Goal: Task Accomplishment & Management: Manage account settings

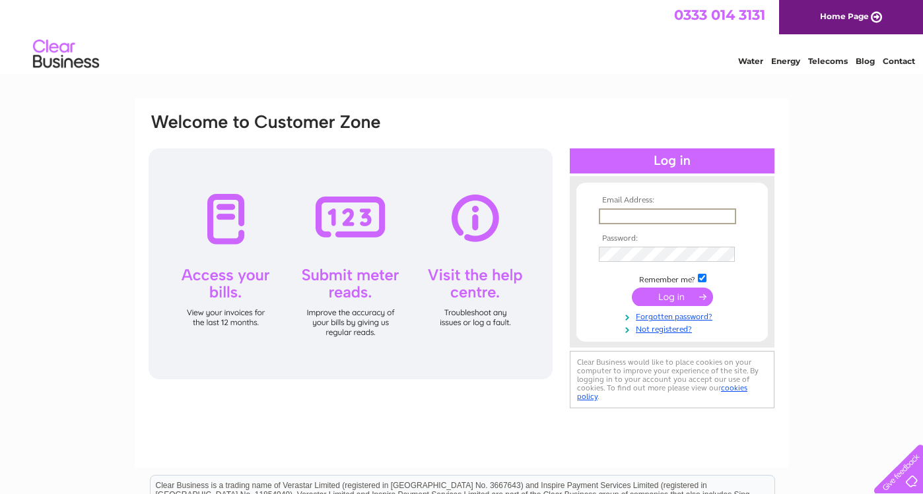
type input "[PERSON_NAME][EMAIL_ADDRESS][DOMAIN_NAME]"
click at [667, 299] on input "submit" at bounding box center [672, 296] width 81 height 18
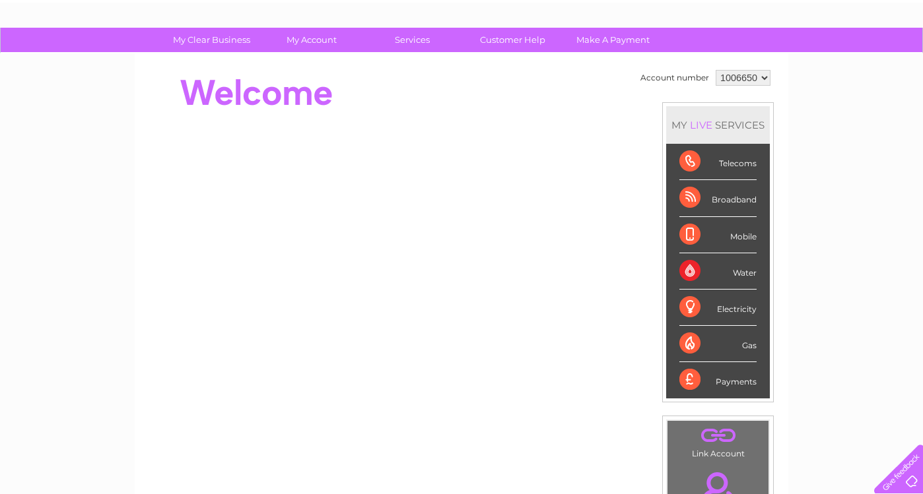
scroll to position [72, 0]
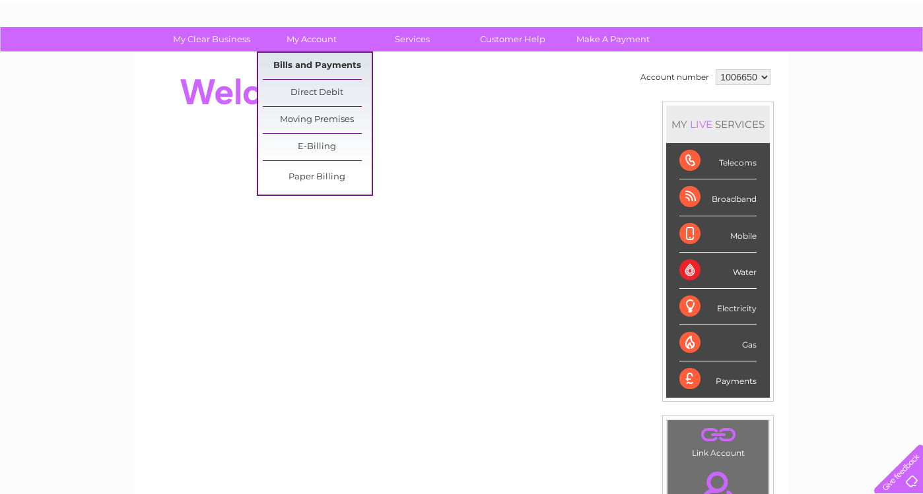
click at [311, 60] on link "Bills and Payments" at bounding box center [317, 66] width 109 height 26
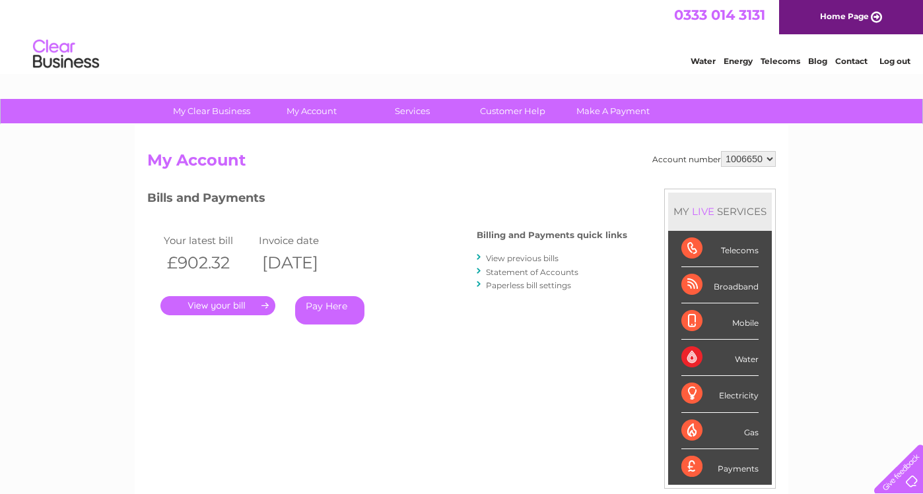
click at [213, 308] on link "." at bounding box center [217, 305] width 115 height 19
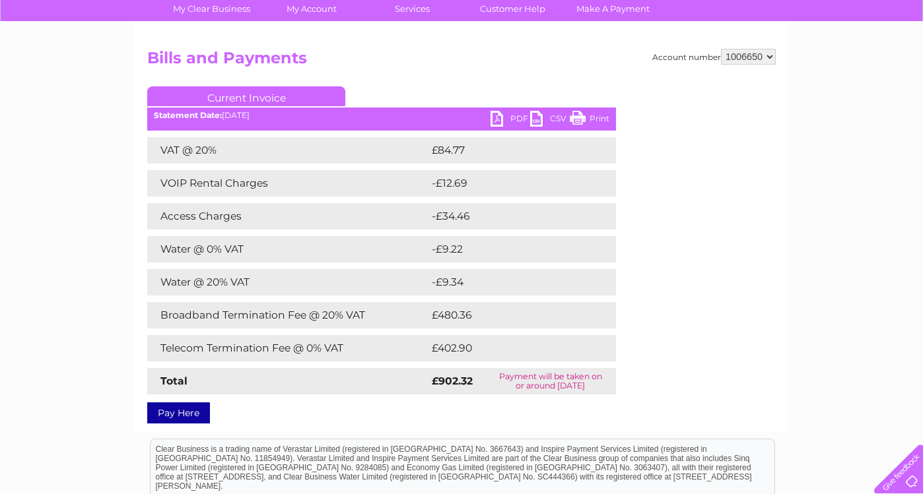
scroll to position [104, 0]
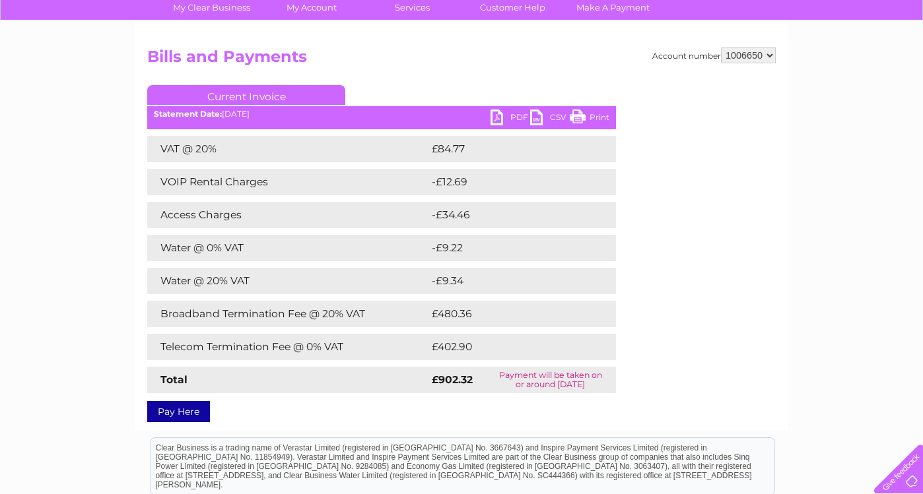
click at [300, 360] on td "Telecom Termination Fee @ 0% VAT" at bounding box center [287, 347] width 281 height 26
click at [512, 117] on link "PDF" at bounding box center [510, 119] width 40 height 19
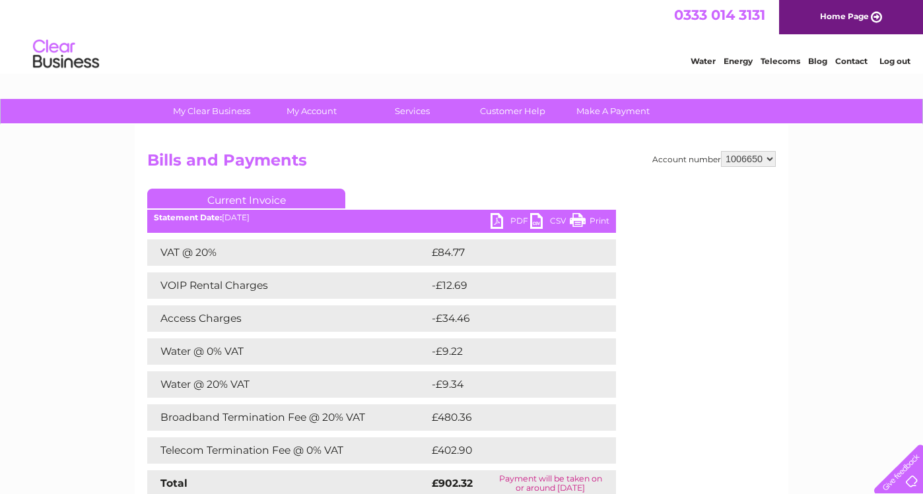
scroll to position [0, 0]
click at [893, 61] on link "Log out" at bounding box center [894, 61] width 31 height 10
